Goal: Navigation & Orientation: Find specific page/section

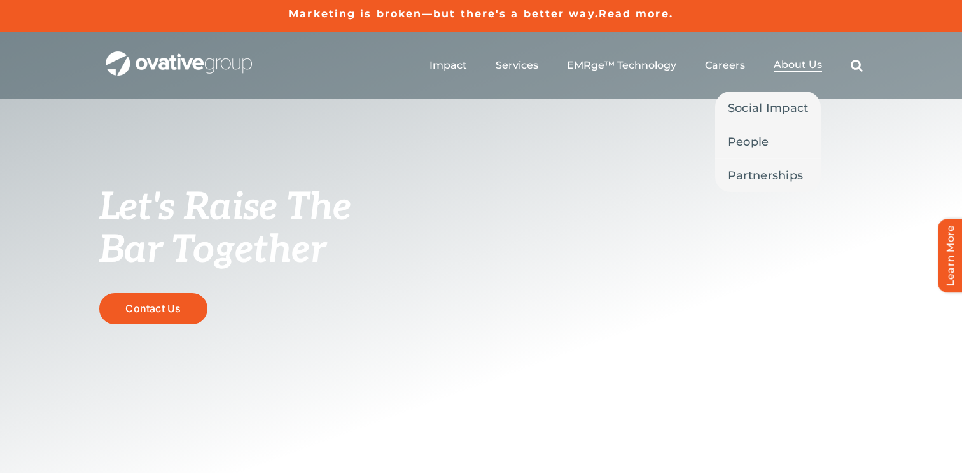
click at [786, 61] on span "About Us" at bounding box center [797, 65] width 48 height 13
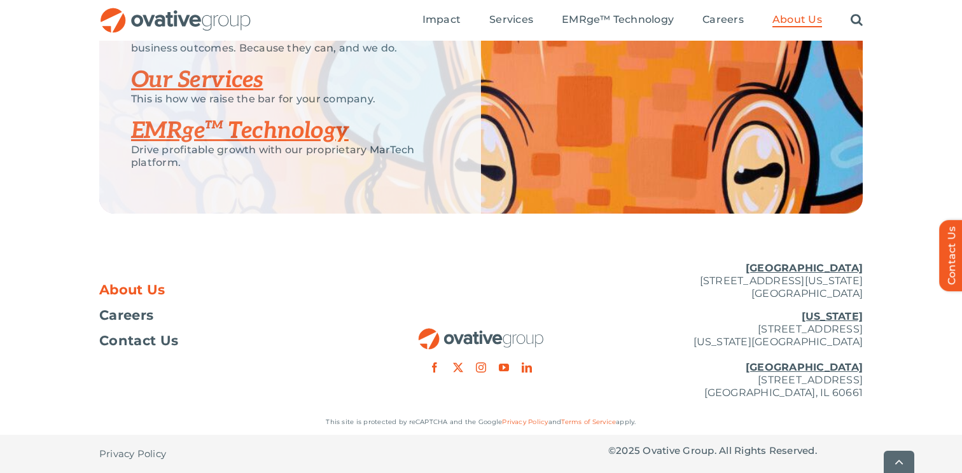
scroll to position [2786, 0]
click at [137, 319] on span "Careers" at bounding box center [126, 315] width 54 height 13
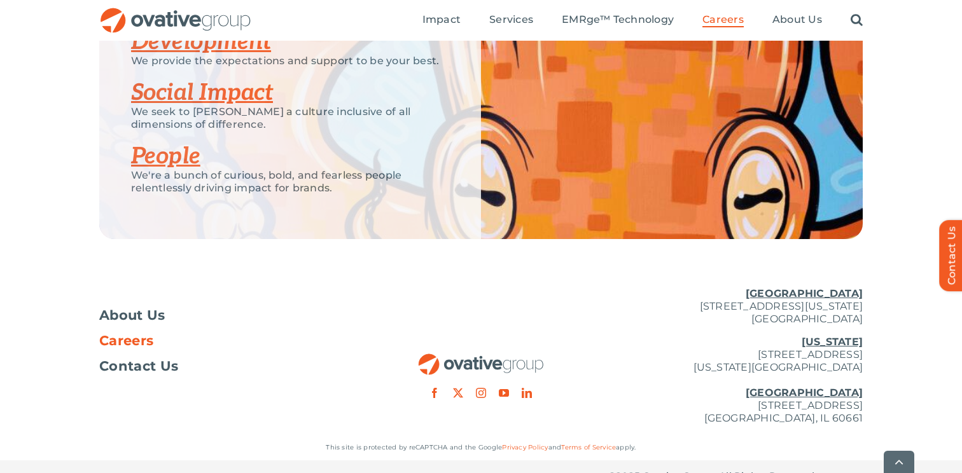
scroll to position [2533, 0]
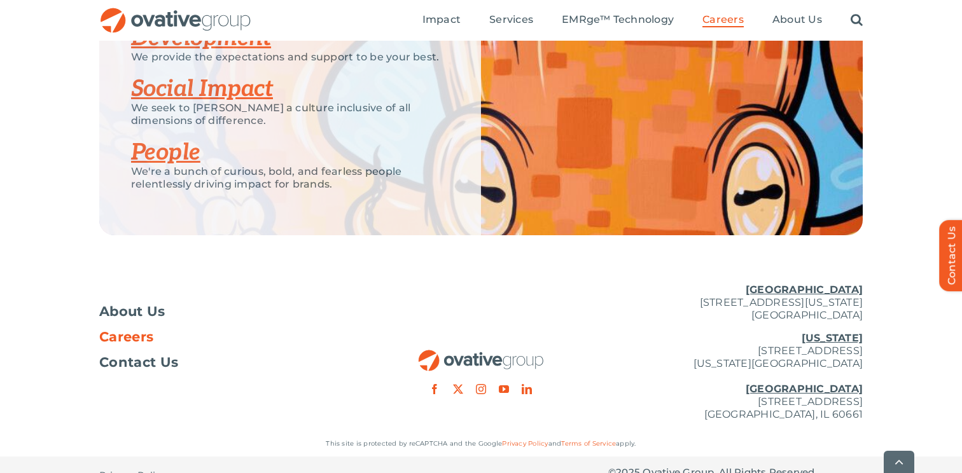
click at [184, 151] on link "People" at bounding box center [165, 153] width 69 height 28
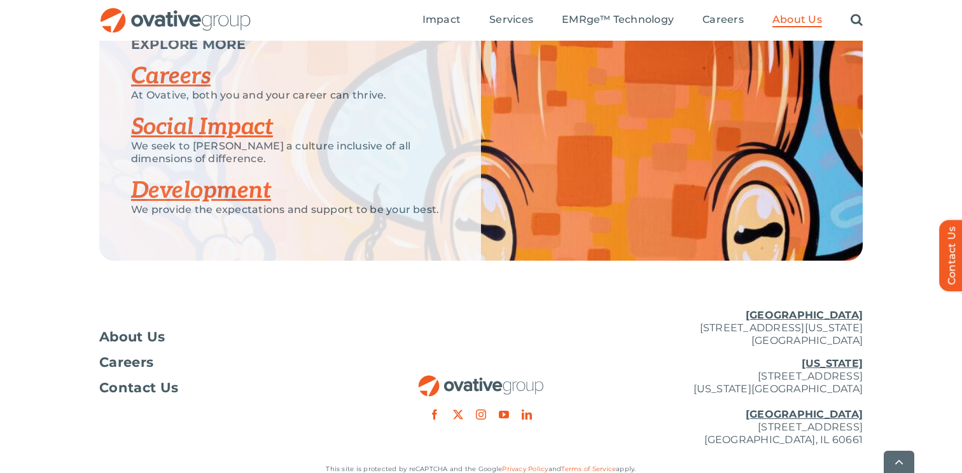
scroll to position [1766, 0]
